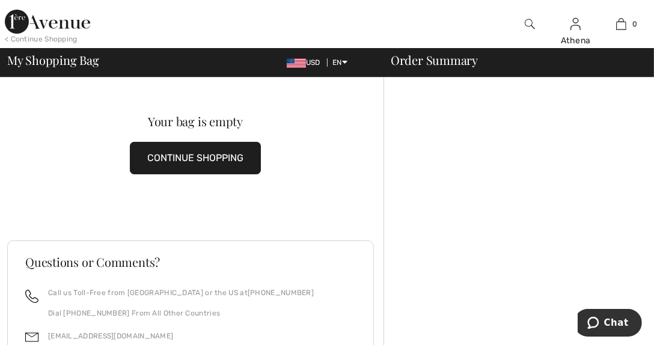
click at [222, 154] on button "CONTINUE SHOPPING" at bounding box center [195, 158] width 131 height 32
click at [79, 63] on span "My Shopping Bag" at bounding box center [53, 60] width 92 height 12
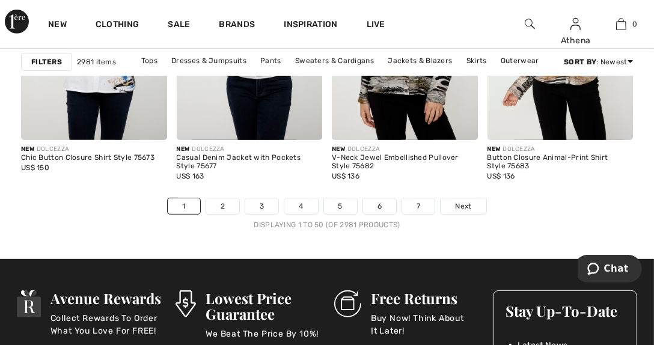
scroll to position [4306, 0]
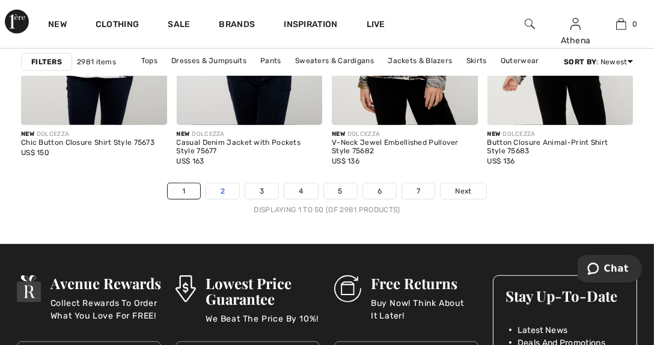
click at [226, 189] on link "2" at bounding box center [222, 191] width 33 height 16
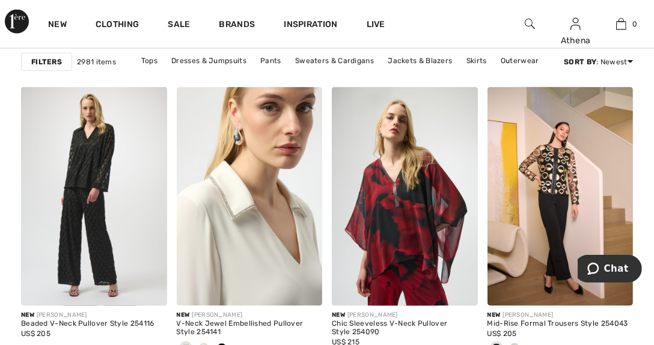
scroll to position [1356, 0]
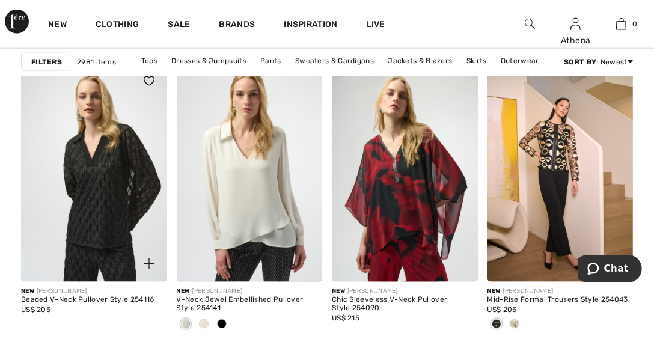
click at [105, 161] on img at bounding box center [94, 172] width 146 height 219
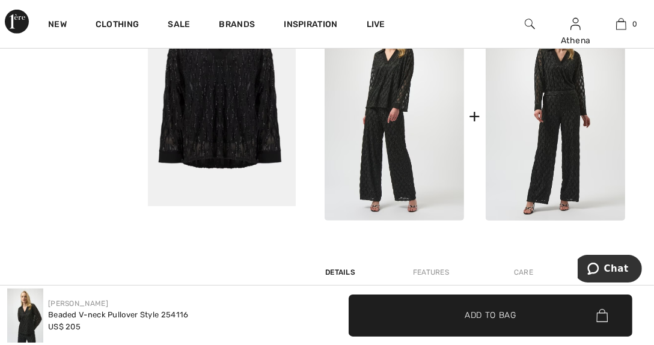
scroll to position [523, 0]
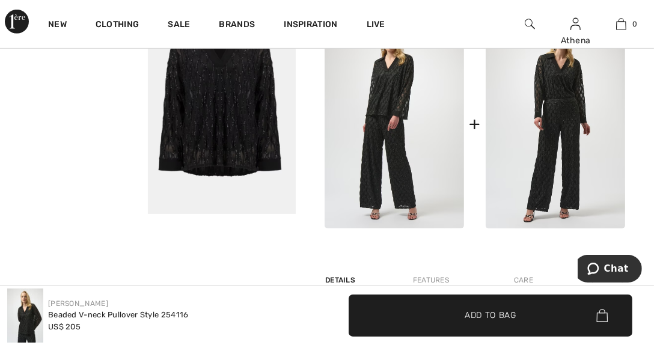
click at [60, 66] on video "Your browser does not support the video tag." at bounding box center [74, 29] width 148 height 74
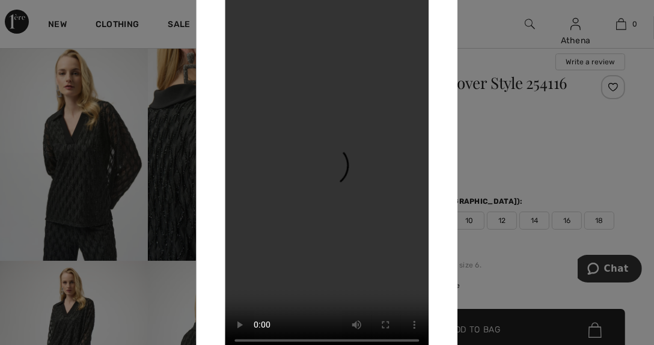
scroll to position [25, 0]
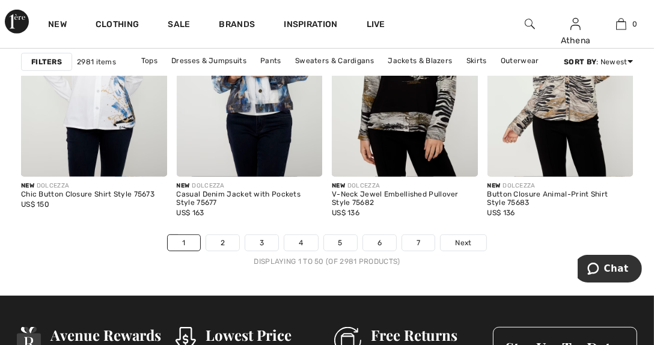
scroll to position [4282, 0]
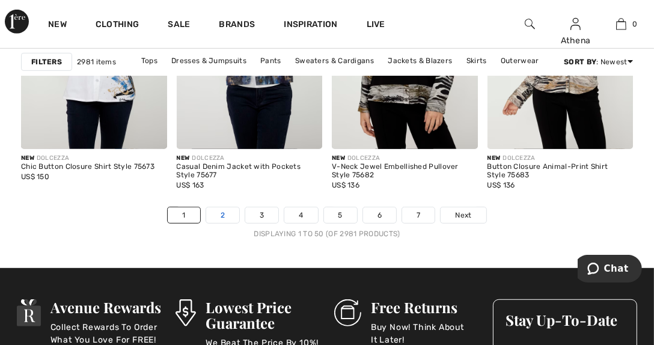
click at [224, 214] on link "2" at bounding box center [222, 215] width 33 height 16
click at [224, 212] on link "2" at bounding box center [222, 215] width 33 height 16
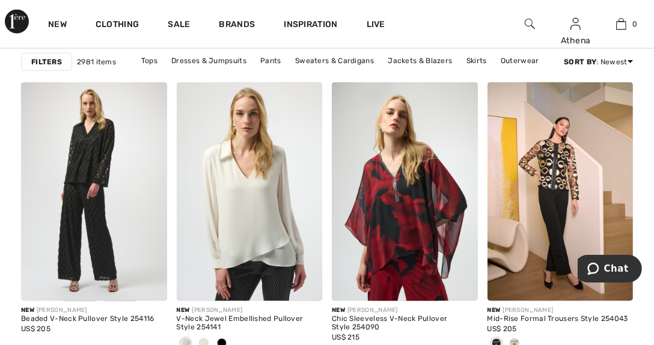
scroll to position [1332, 0]
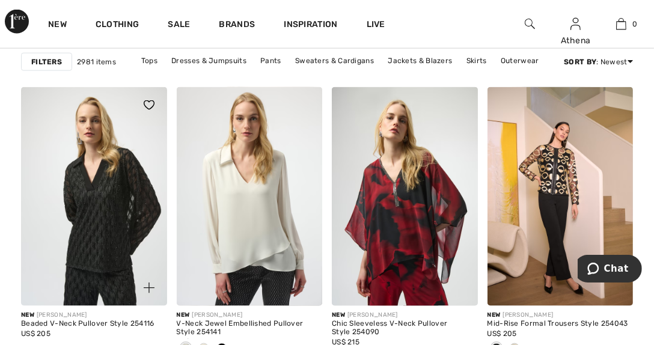
click at [88, 197] on img at bounding box center [94, 196] width 146 height 219
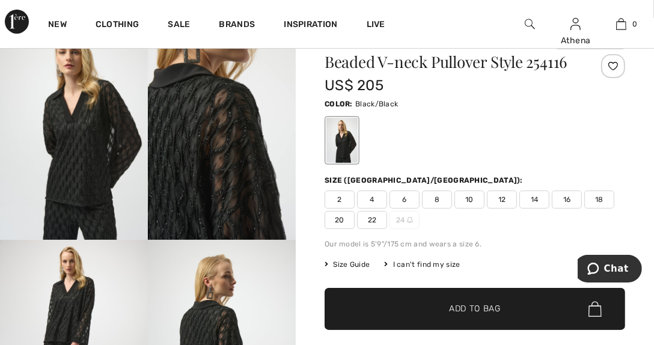
scroll to position [53, 0]
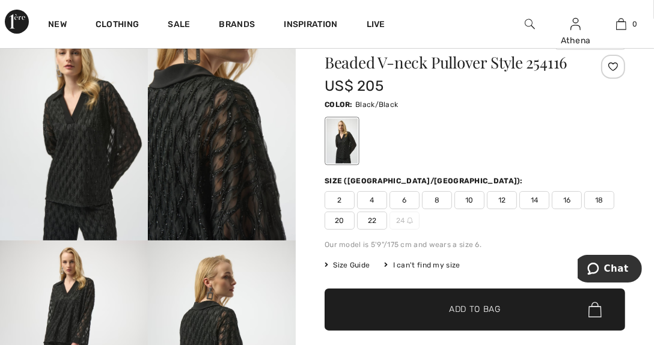
click at [467, 194] on span "10" at bounding box center [470, 200] width 30 height 18
click at [431, 315] on span "✔ Added to Bag" at bounding box center [456, 310] width 73 height 13
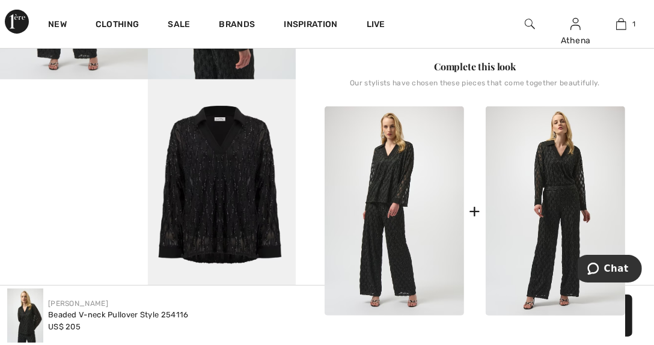
scroll to position [433, 0]
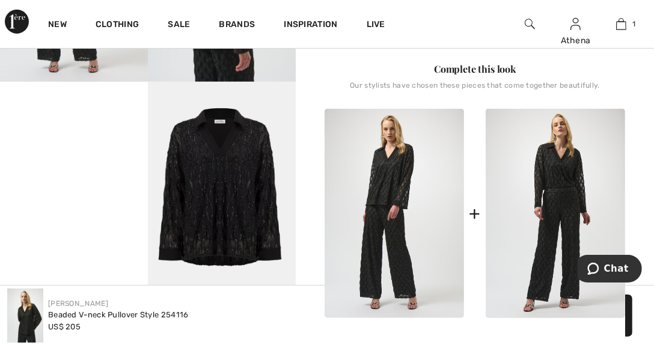
click at [391, 187] on img at bounding box center [394, 213] width 139 height 209
click at [378, 177] on img at bounding box center [394, 213] width 139 height 209
click at [382, 193] on img at bounding box center [394, 213] width 139 height 209
click at [405, 204] on img at bounding box center [394, 213] width 139 height 209
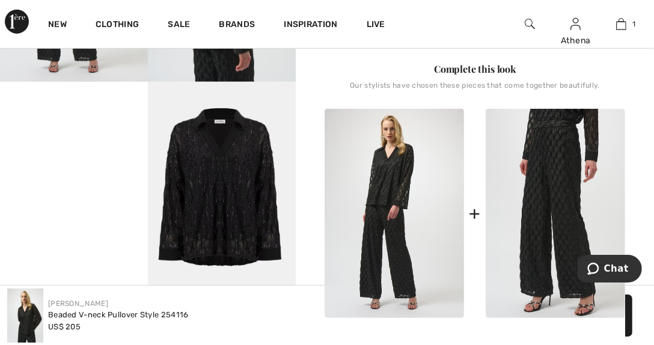
click at [574, 172] on img at bounding box center [555, 213] width 139 height 209
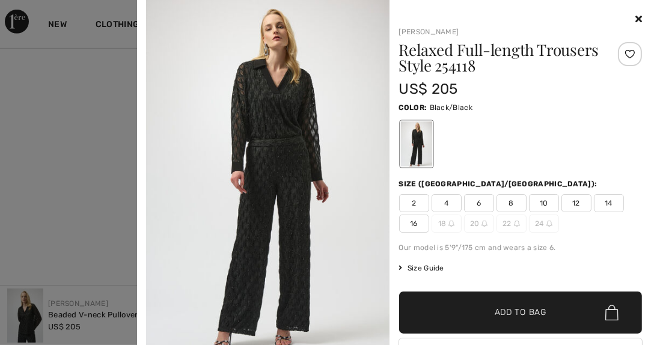
scroll to position [505, 0]
click at [510, 203] on span "8" at bounding box center [512, 203] width 30 height 18
click at [495, 309] on span "Add to Bag" at bounding box center [521, 313] width 52 height 13
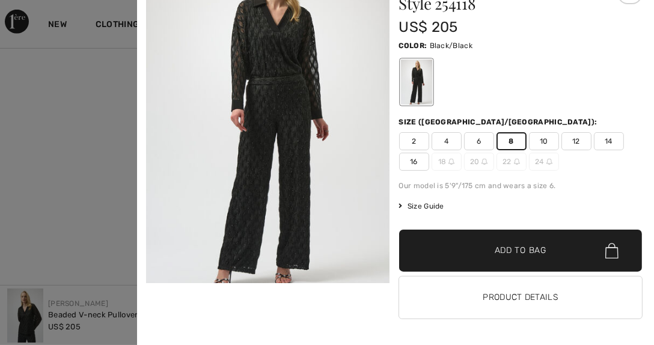
scroll to position [63, 0]
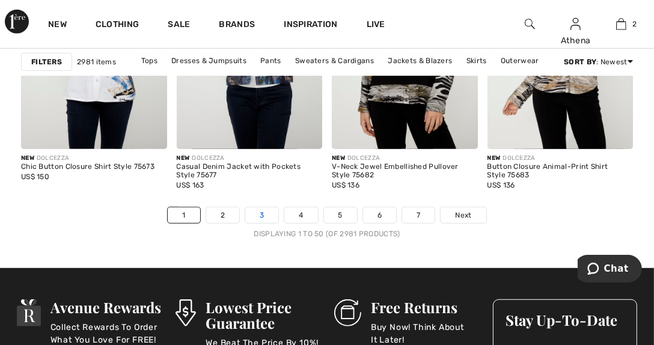
click at [262, 213] on link "3" at bounding box center [261, 215] width 33 height 16
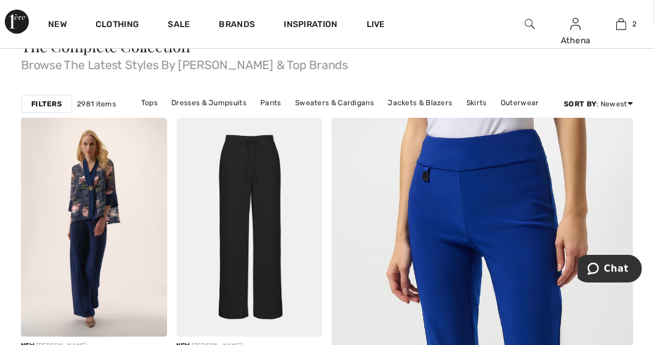
scroll to position [71, 0]
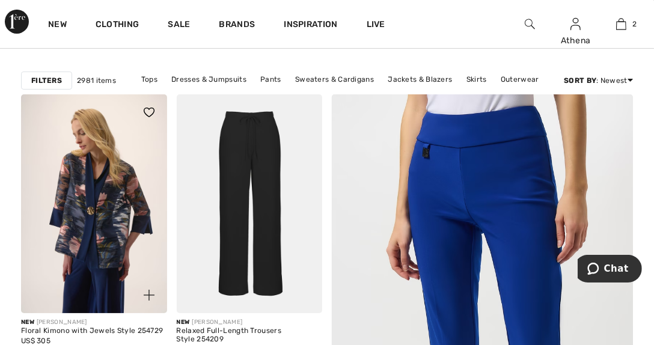
click at [78, 219] on img at bounding box center [94, 203] width 146 height 219
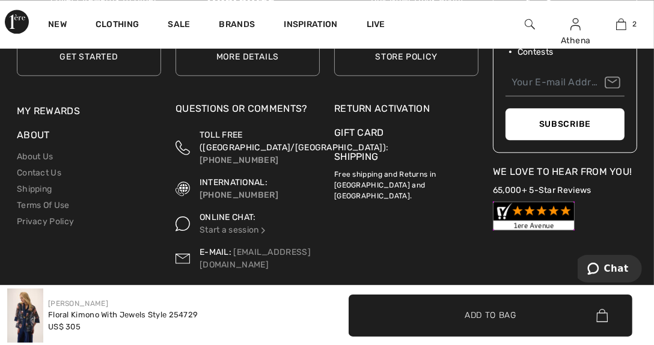
scroll to position [2378, 0]
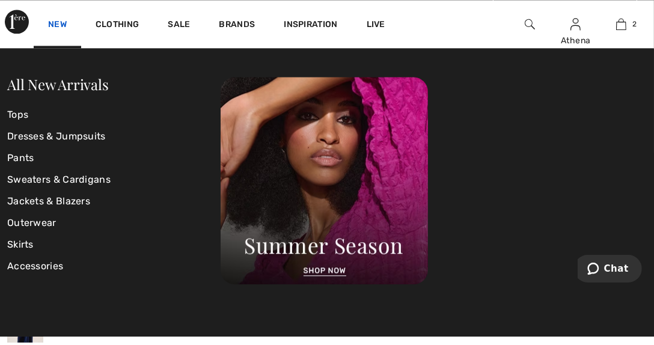
click at [60, 22] on link "New" at bounding box center [57, 25] width 19 height 13
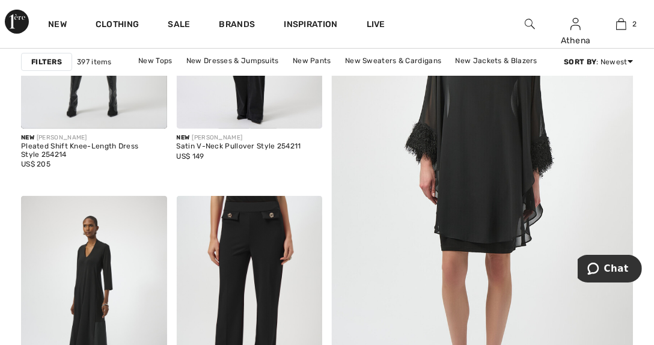
scroll to position [285, 0]
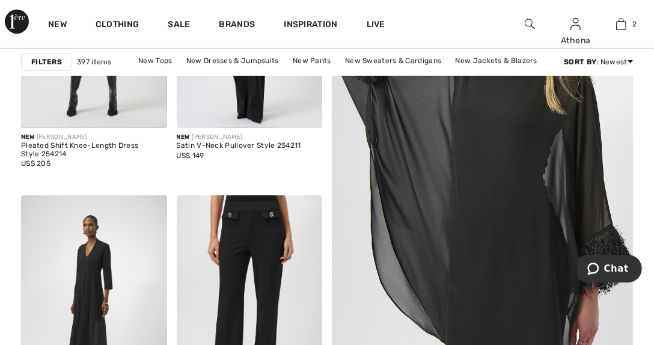
click at [518, 197] on img at bounding box center [482, 180] width 361 height 542
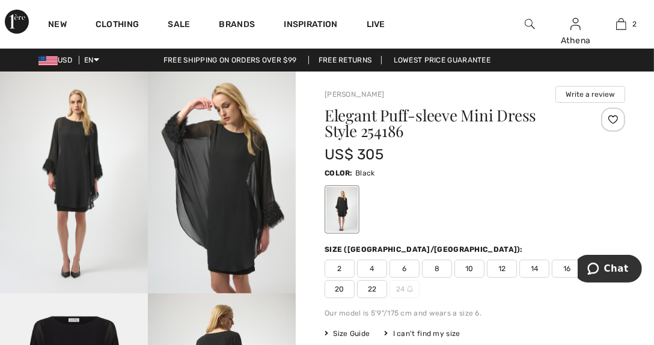
drag, startPoint x: 525, startPoint y: 203, endPoint x: 455, endPoint y: 186, distance: 72.3
click at [455, 186] on div at bounding box center [475, 210] width 301 height 50
click at [186, 200] on img at bounding box center [222, 183] width 148 height 222
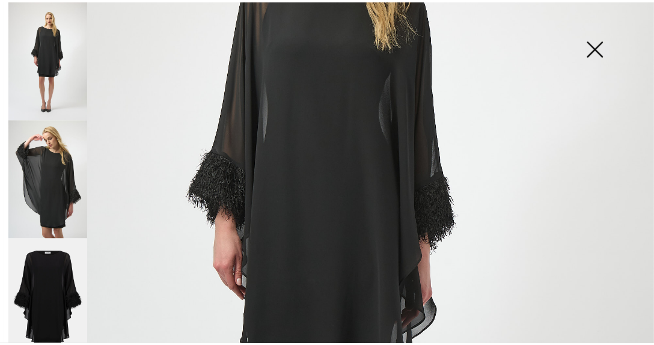
scroll to position [142, 0]
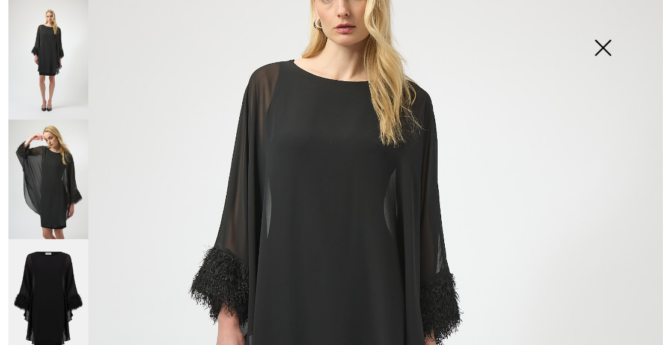
click at [602, 43] on img at bounding box center [603, 49] width 60 height 62
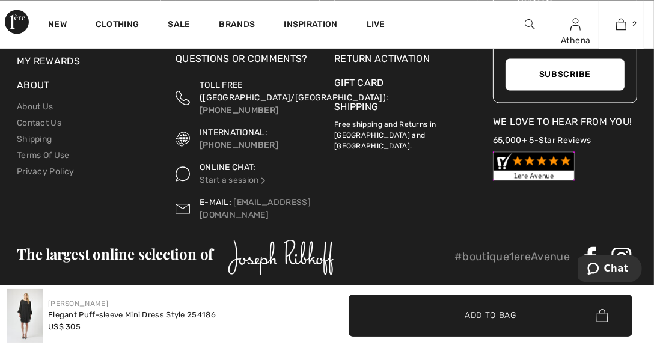
scroll to position [2090, 0]
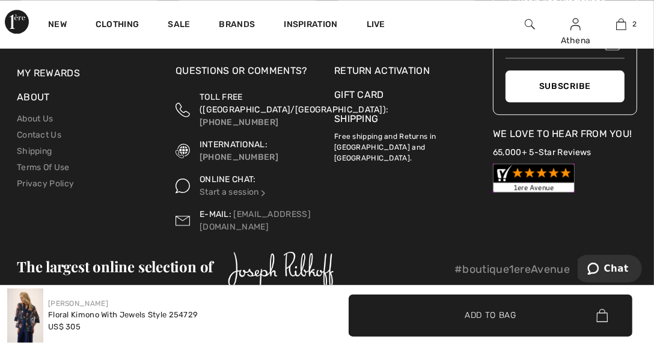
scroll to position [2425, 0]
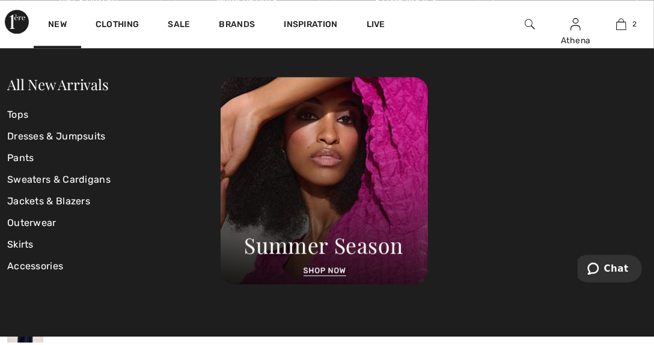
click at [55, 19] on div "New" at bounding box center [57, 24] width 47 height 48
click at [58, 22] on link "New" at bounding box center [57, 25] width 19 height 13
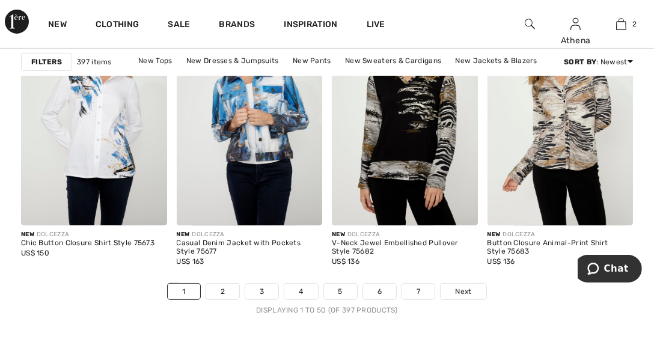
scroll to position [4258, 0]
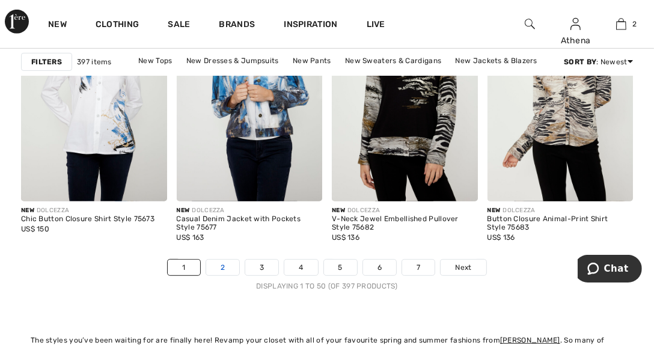
click at [222, 263] on link "2" at bounding box center [222, 268] width 33 height 16
click at [229, 263] on link "2" at bounding box center [222, 268] width 33 height 16
click at [260, 266] on link "3" at bounding box center [261, 268] width 33 height 16
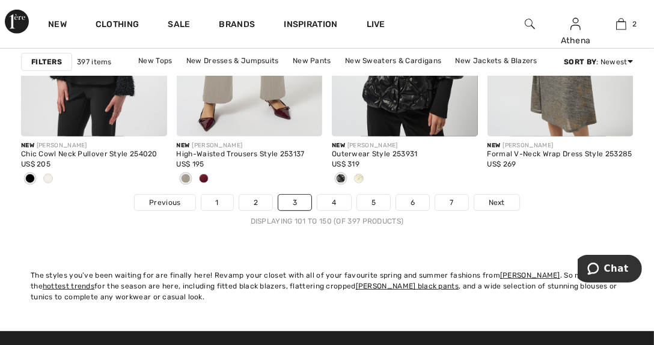
scroll to position [4282, 0]
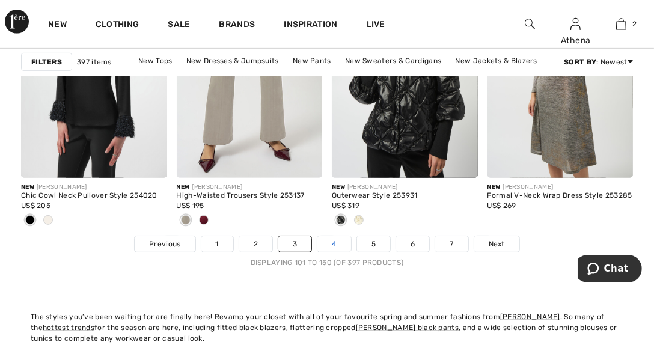
click at [327, 238] on link "4" at bounding box center [333, 244] width 33 height 16
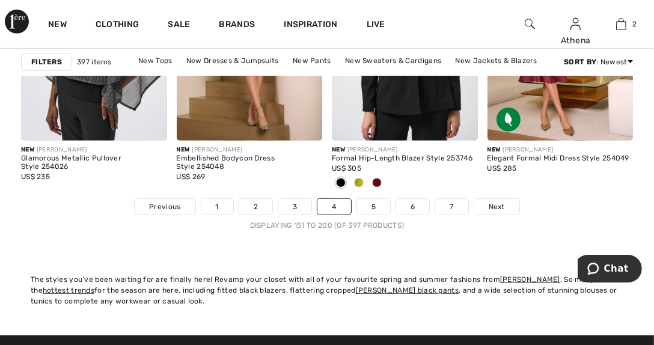
scroll to position [4425, 0]
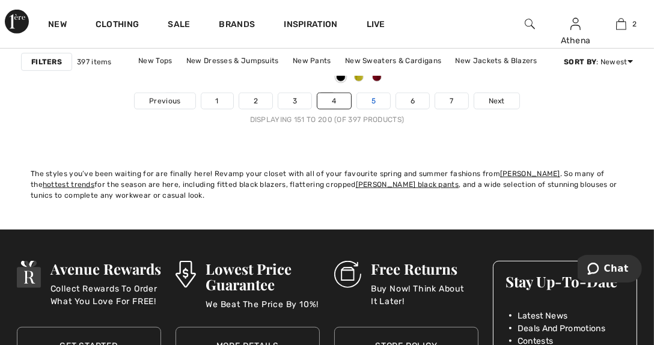
click at [376, 103] on link "5" at bounding box center [373, 101] width 33 height 16
click at [375, 98] on link "5" at bounding box center [373, 101] width 33 height 16
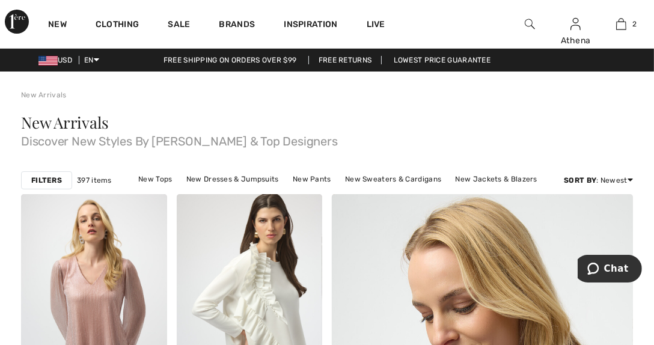
drag, startPoint x: 372, startPoint y: 126, endPoint x: 373, endPoint y: 118, distance: 8.5
click at [373, 118] on div "New Arrivals Discover New Styles By [PERSON_NAME] & Top Designers" at bounding box center [327, 131] width 612 height 32
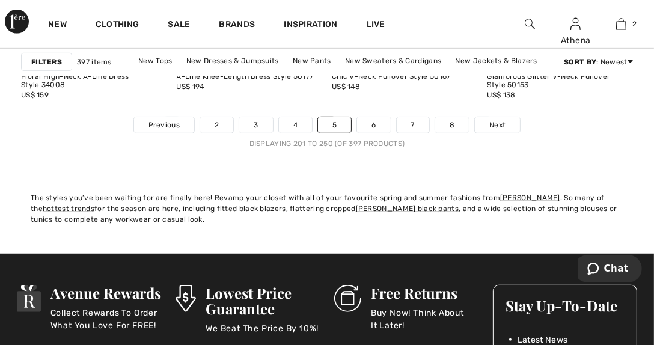
scroll to position [4425, 0]
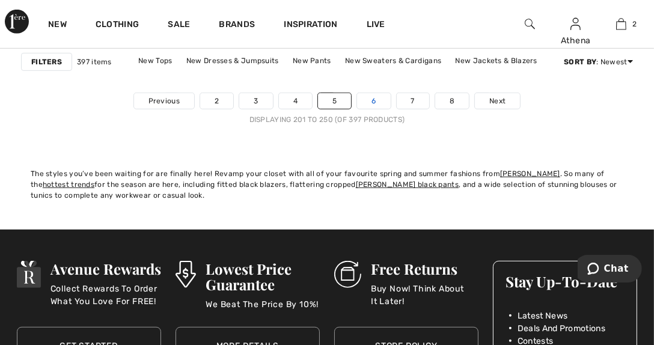
click at [371, 98] on link "6" at bounding box center [373, 101] width 33 height 16
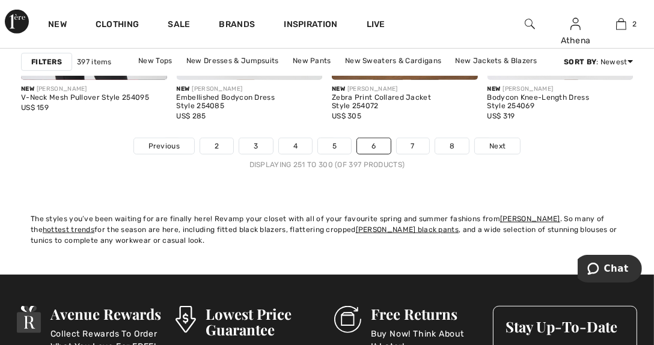
scroll to position [4377, 0]
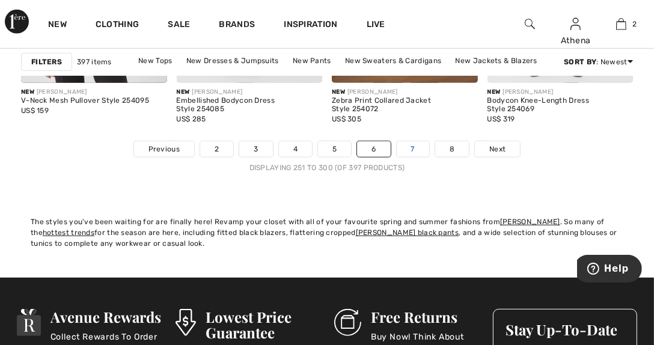
click at [411, 145] on link "7" at bounding box center [413, 149] width 32 height 16
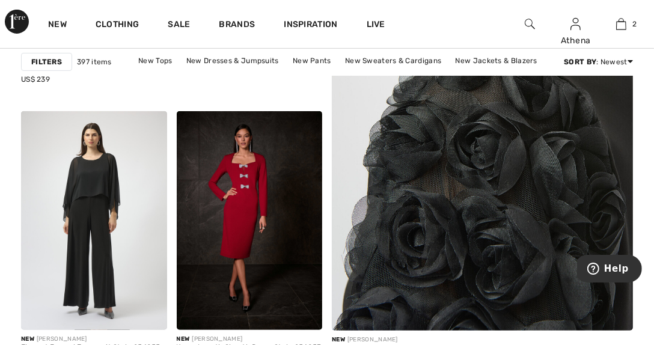
scroll to position [357, 0]
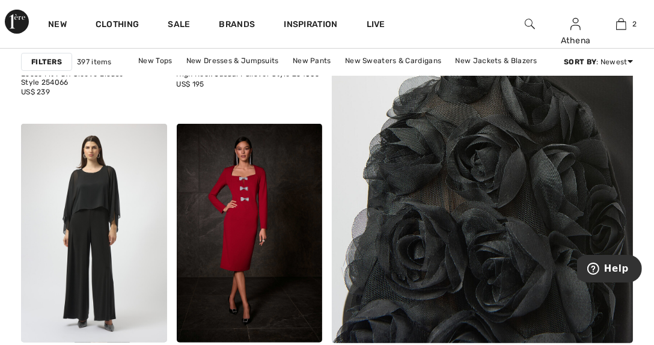
click at [522, 161] on img at bounding box center [482, 109] width 361 height 542
click at [507, 210] on img at bounding box center [482, 109] width 361 height 542
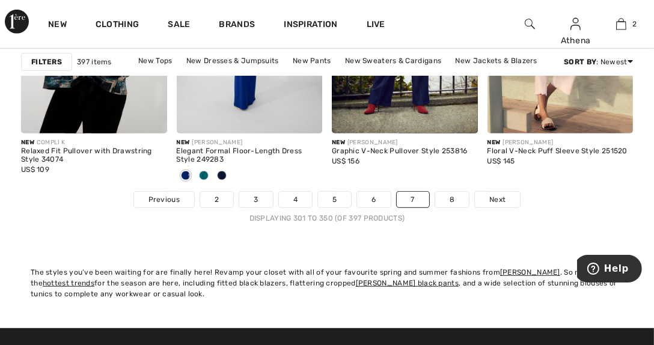
scroll to position [4326, 0]
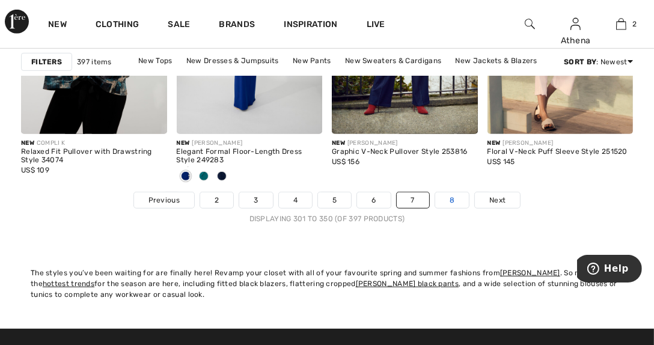
click at [454, 198] on link "8" at bounding box center [452, 200] width 34 height 16
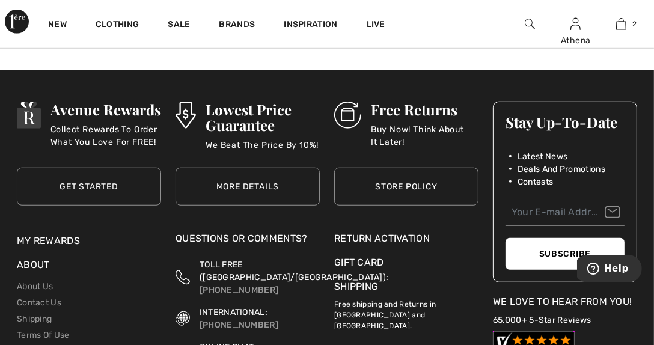
scroll to position [4591, 0]
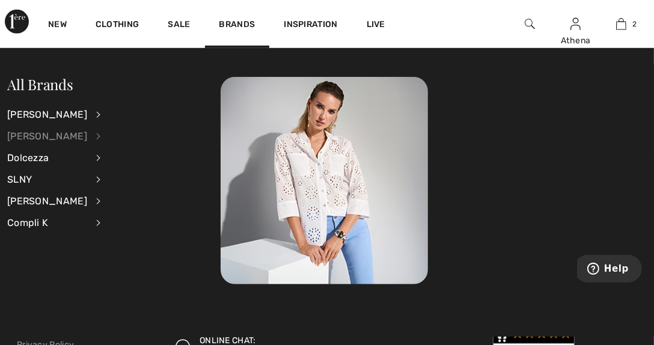
click at [55, 133] on div "[PERSON_NAME]" at bounding box center [47, 137] width 80 height 22
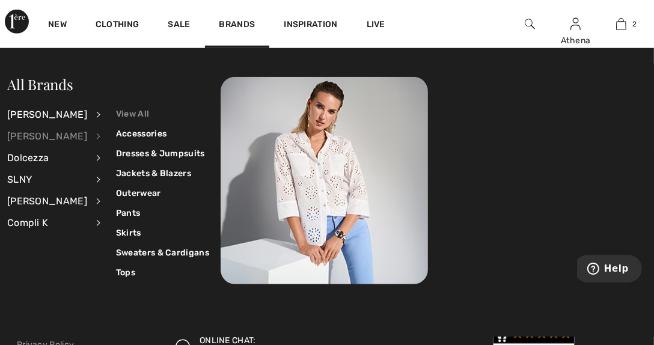
click at [127, 112] on link "View All" at bounding box center [162, 114] width 93 height 20
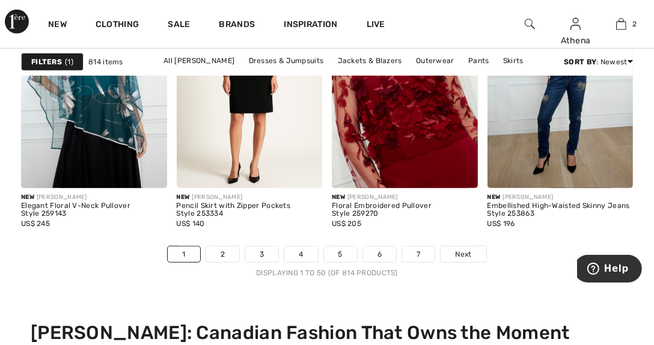
scroll to position [4448, 0]
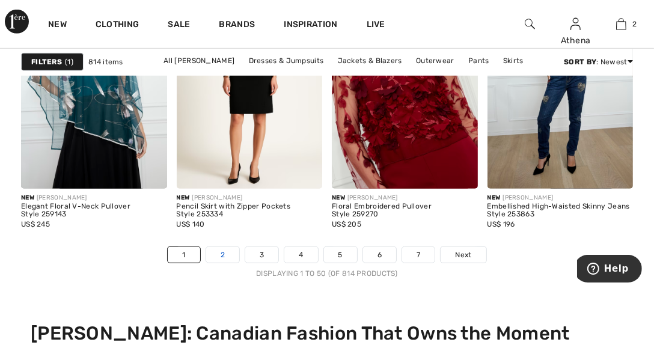
click at [219, 249] on link "2" at bounding box center [222, 255] width 33 height 16
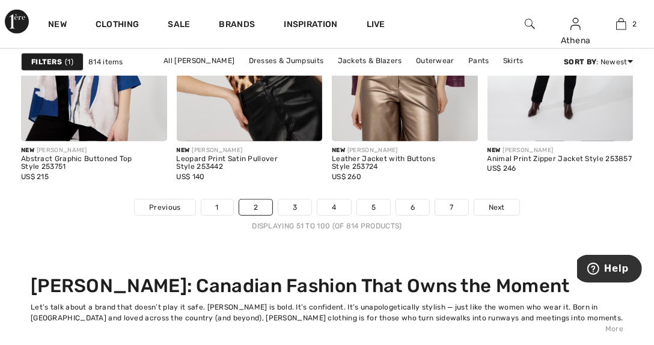
scroll to position [4472, 0]
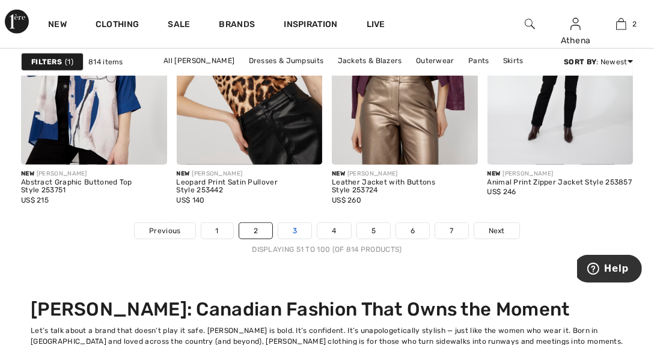
click at [296, 228] on link "3" at bounding box center [294, 231] width 33 height 16
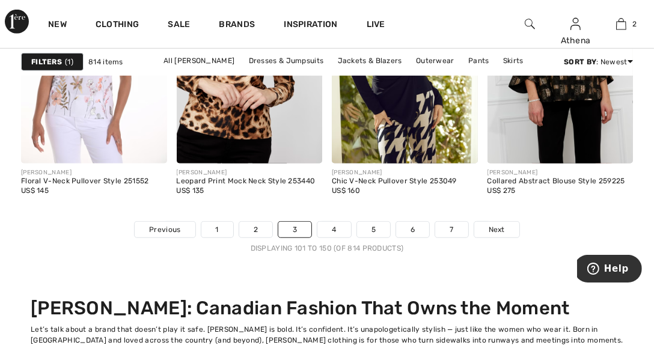
scroll to position [4496, 0]
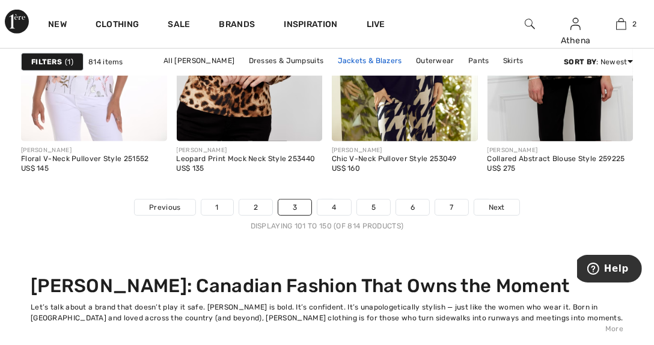
click at [371, 56] on link "Jackets & Blazers" at bounding box center [370, 61] width 76 height 16
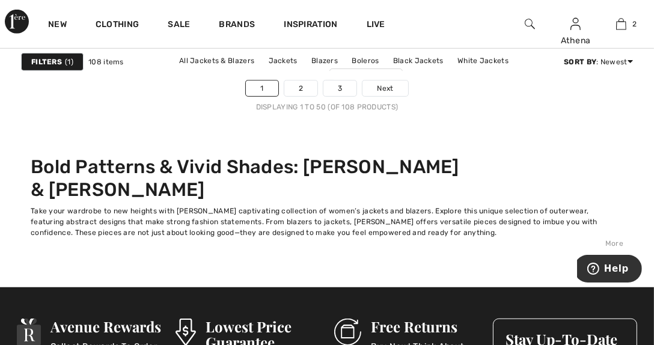
scroll to position [4425, 0]
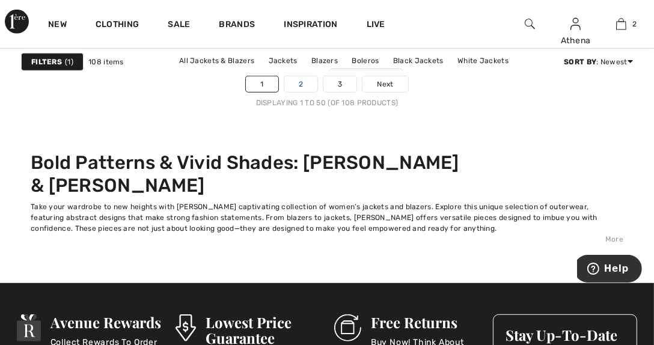
click at [297, 83] on link "2" at bounding box center [300, 84] width 33 height 16
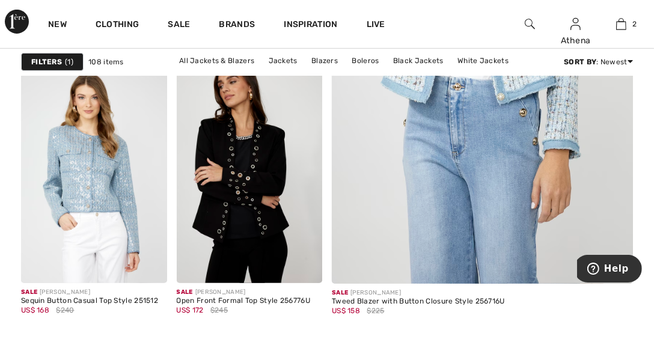
scroll to position [404, 0]
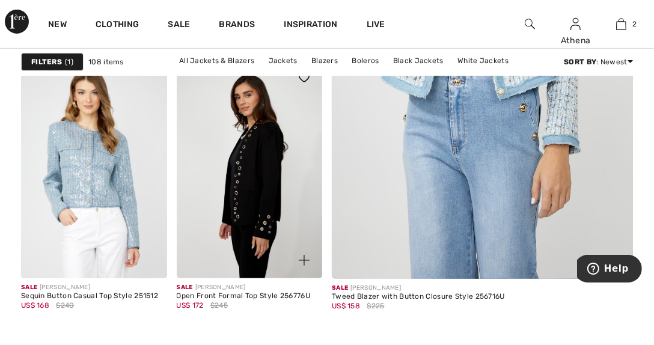
click at [248, 200] on img at bounding box center [250, 169] width 146 height 219
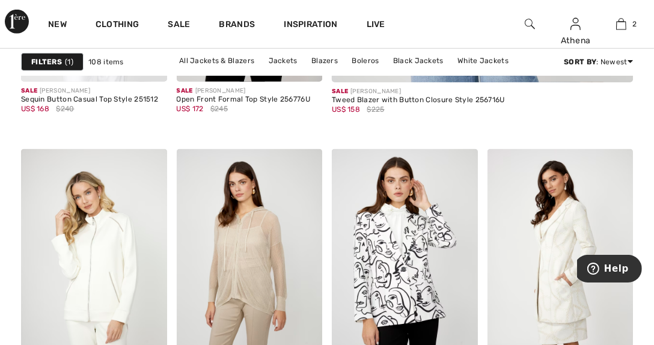
scroll to position [678, 0]
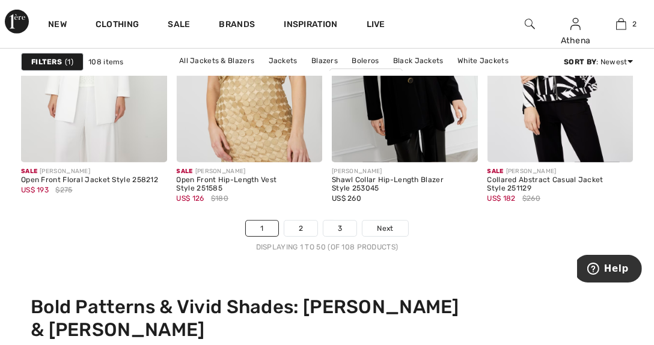
scroll to position [4282, 0]
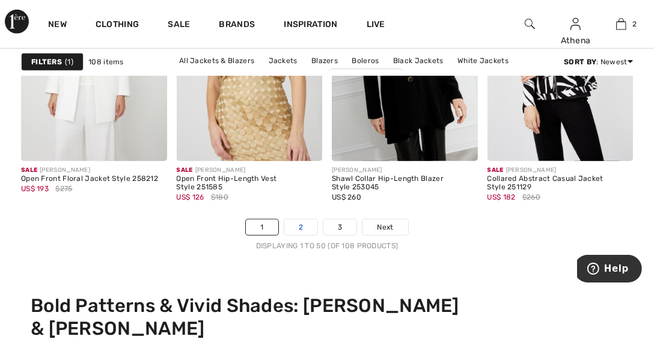
click at [301, 227] on link "2" at bounding box center [300, 227] width 33 height 16
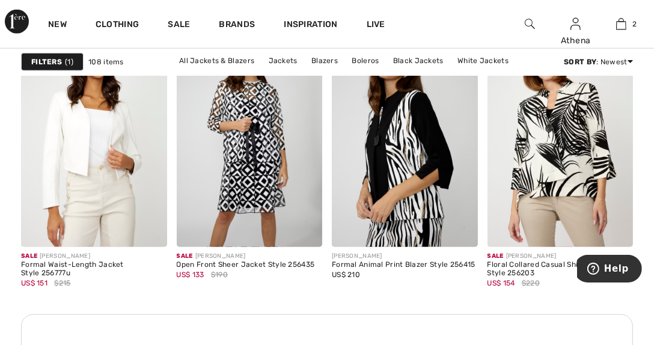
scroll to position [999, 0]
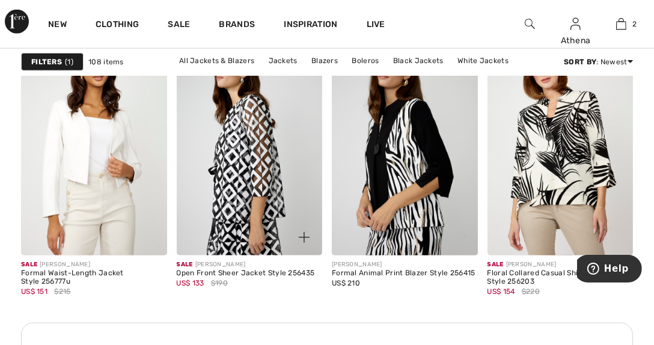
click at [263, 152] on img at bounding box center [250, 146] width 146 height 219
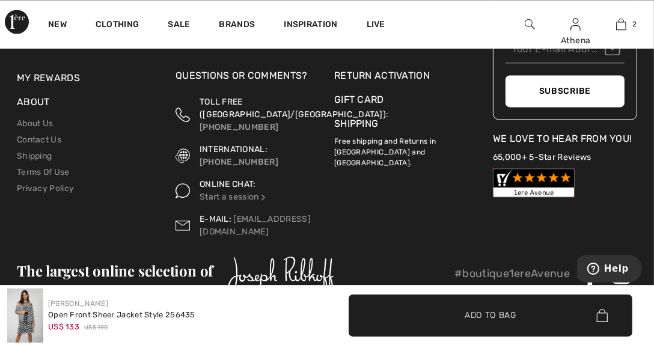
scroll to position [2236, 0]
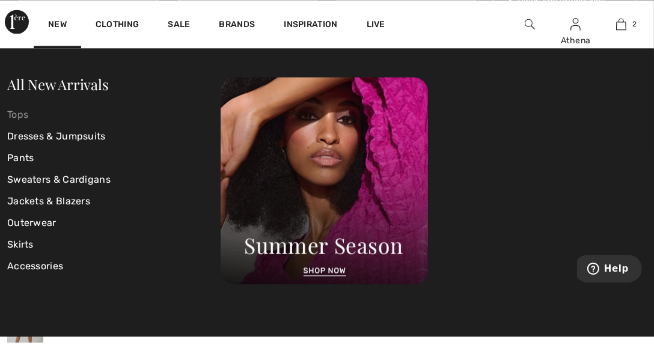
click at [20, 113] on link "Tops" at bounding box center [113, 115] width 213 height 22
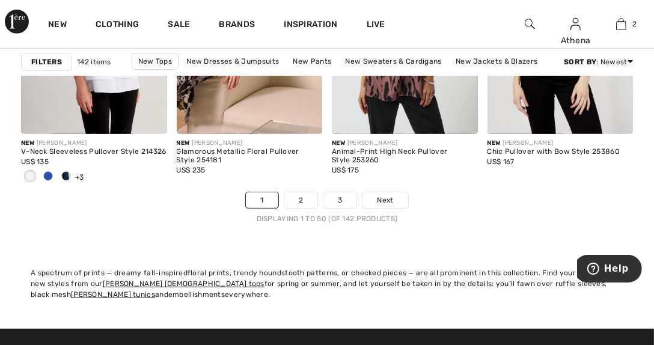
scroll to position [4329, 0]
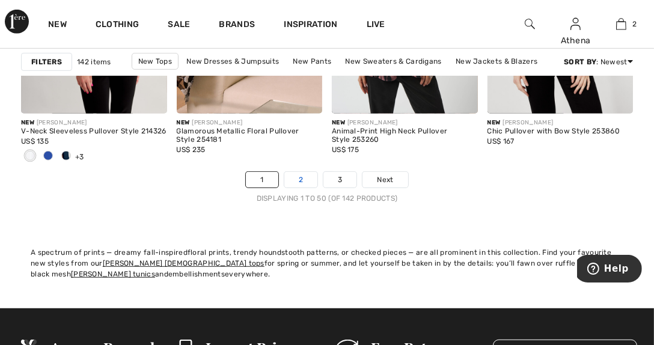
click at [301, 174] on link "2" at bounding box center [300, 180] width 33 height 16
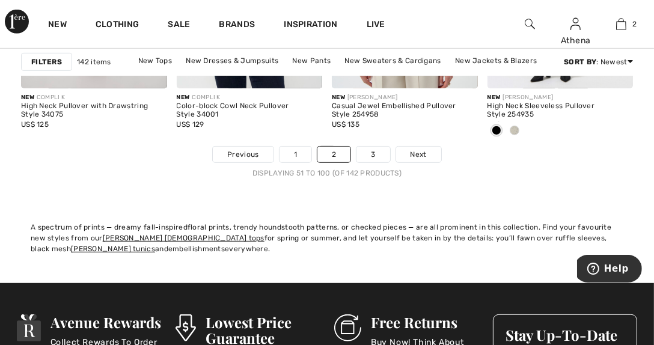
scroll to position [4353, 0]
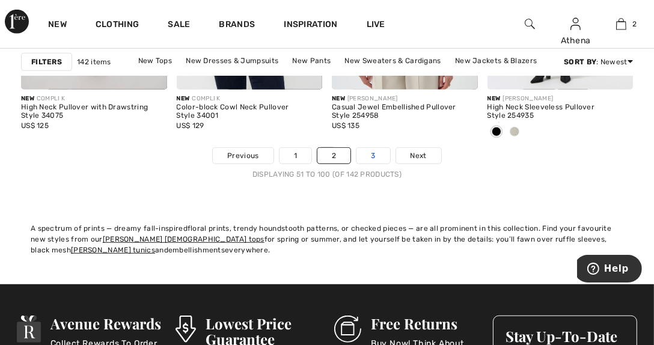
click at [372, 151] on link "3" at bounding box center [373, 156] width 33 height 16
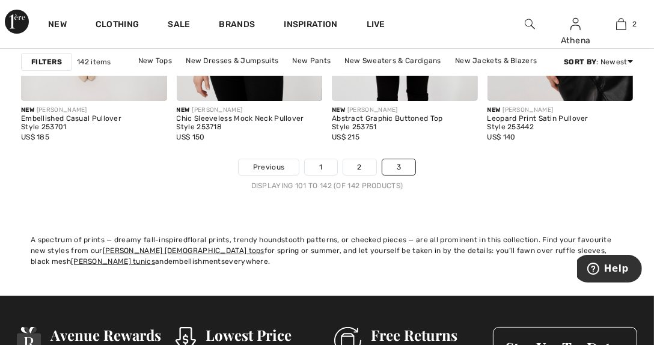
scroll to position [3806, 0]
